Goal: Transaction & Acquisition: Purchase product/service

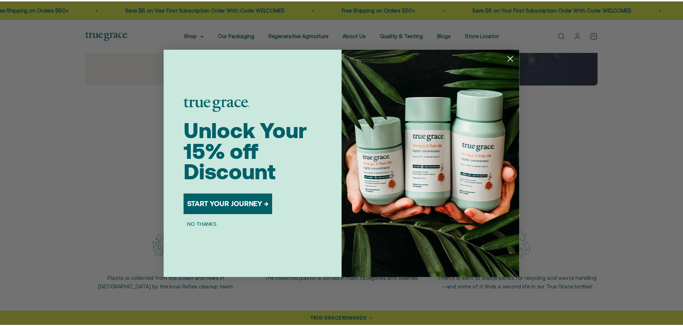
scroll to position [681, 0]
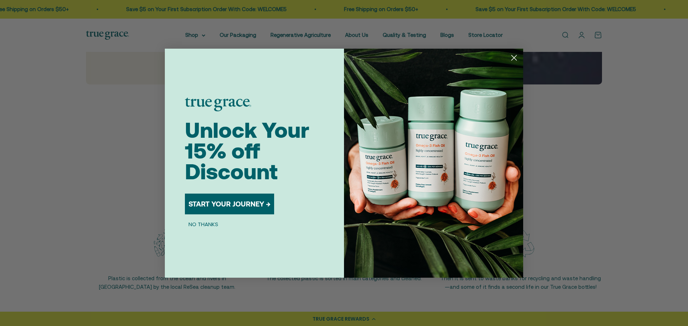
click at [513, 57] on circle "Close dialog" at bounding box center [514, 58] width 12 height 12
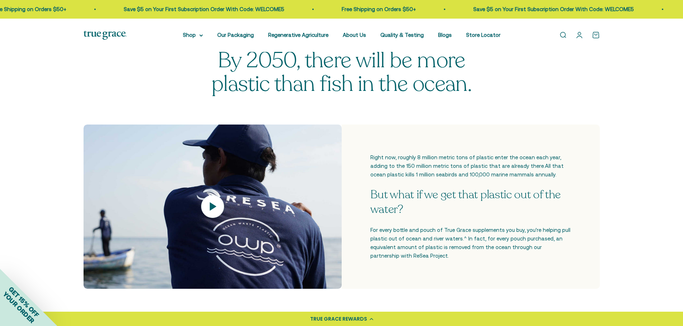
scroll to position [36, 0]
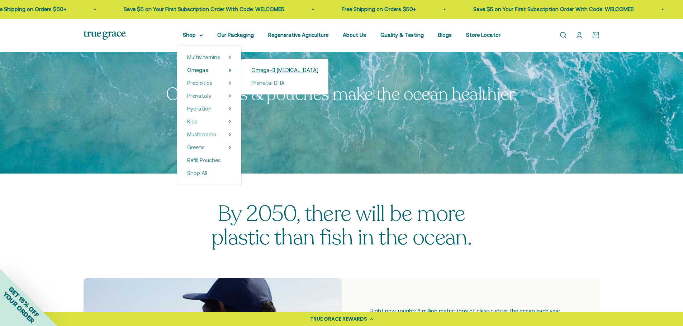
click at [277, 70] on span "Omega-3 [MEDICAL_DATA]" at bounding box center [284, 70] width 67 height 6
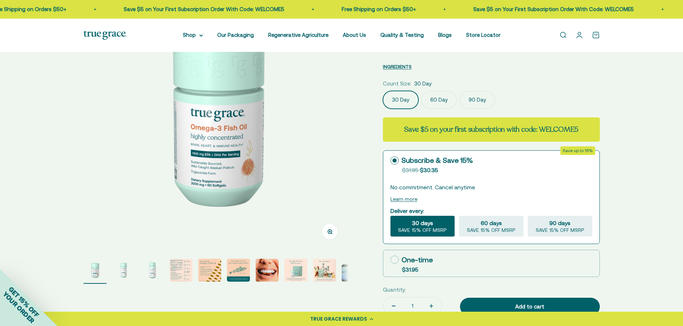
scroll to position [107, 0]
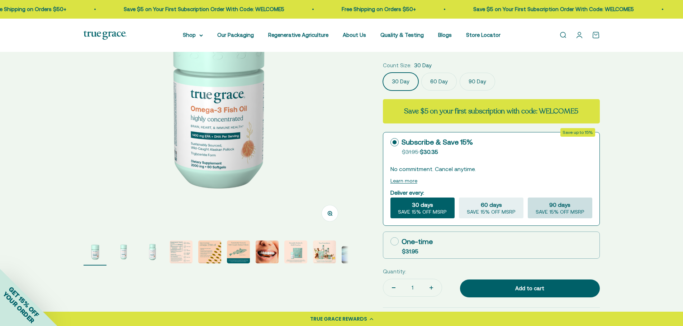
click at [563, 211] on span "SAVE 15% OFF MSRP" at bounding box center [559, 212] width 49 height 6
click at [527, 198] on input "90 days SAVE 15% OFF MSRP" at bounding box center [527, 197] width 0 height 0
radio input "true"
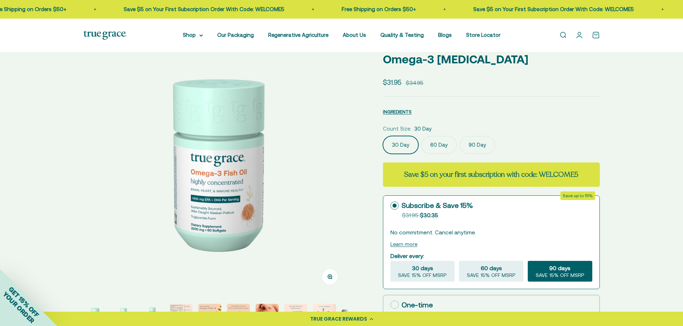
scroll to position [36, 0]
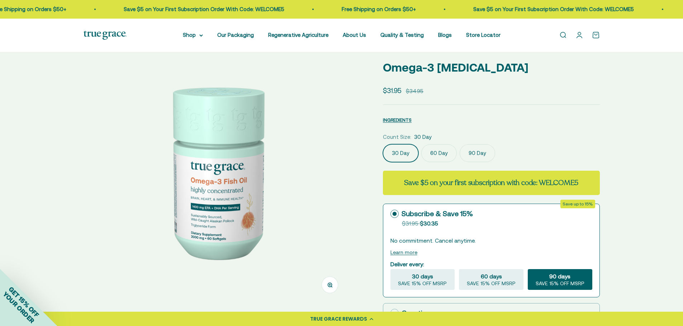
click at [465, 152] on label "90 Day" at bounding box center [476, 153] width 35 height 18
click at [383, 144] on input "90 Day" at bounding box center [382, 144] width 0 height 0
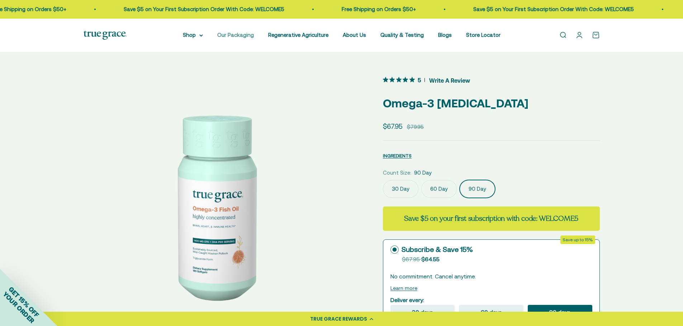
click at [239, 36] on link "Our Packaging" at bounding box center [235, 35] width 37 height 6
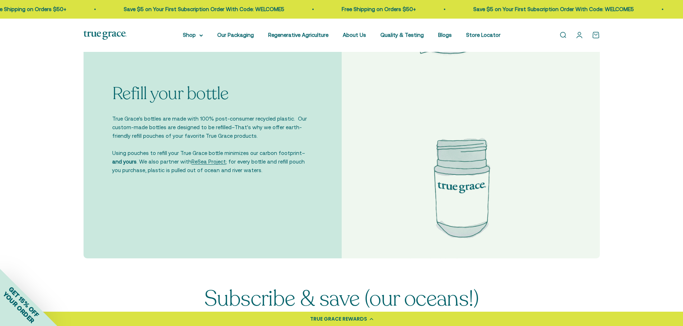
scroll to position [1433, 0]
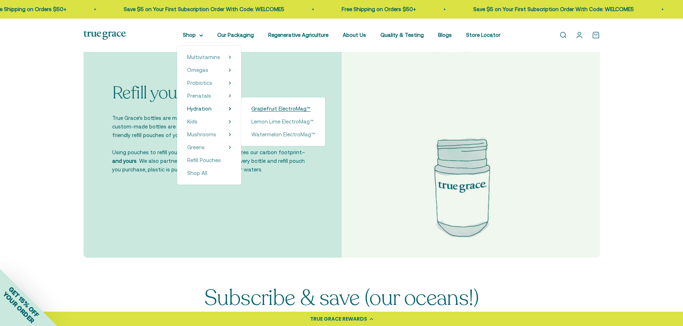
click at [287, 109] on span "Grapefruit ElectroMag™" at bounding box center [280, 109] width 59 height 6
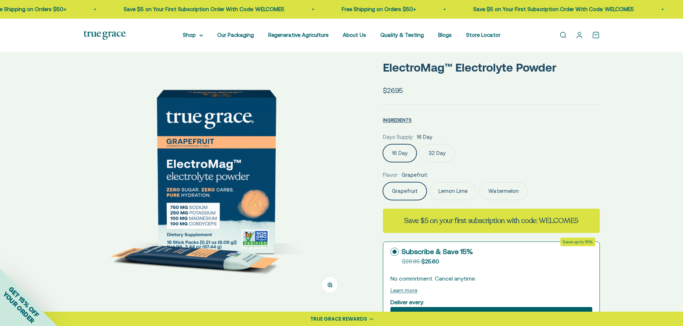
scroll to position [72, 0]
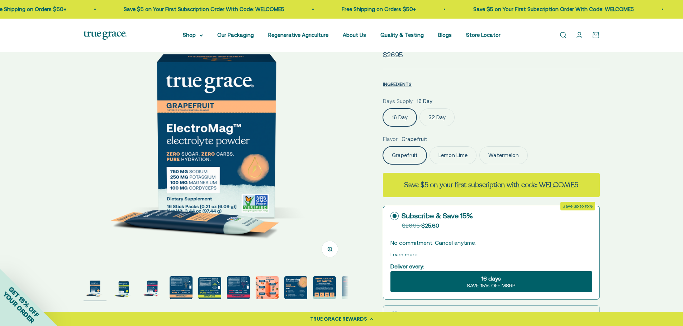
click at [435, 117] on label "32 Day" at bounding box center [436, 118] width 35 height 18
click at [383, 109] on input "32 Day" at bounding box center [382, 108] width 0 height 0
